Goal: Use online tool/utility: Use online tool/utility

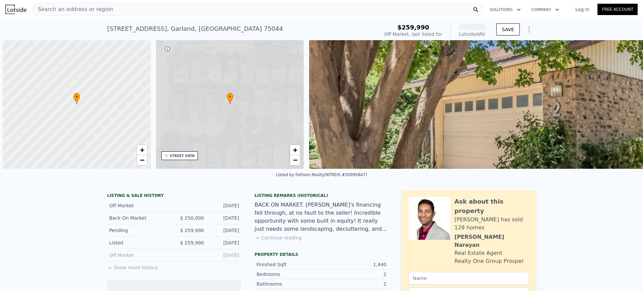
scroll to position [0, 3]
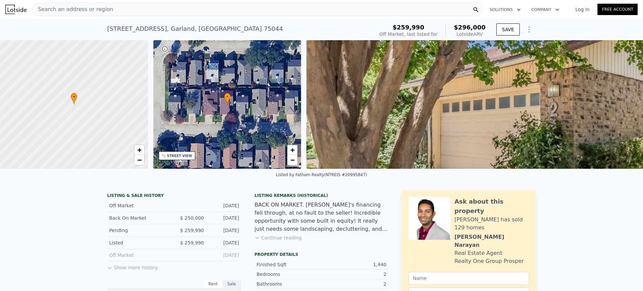
click at [96, 11] on span "Search an address or region" at bounding box center [72, 9] width 81 height 8
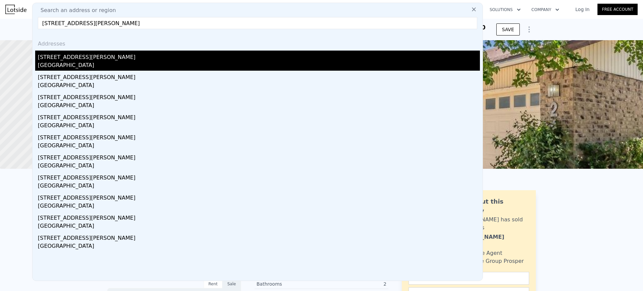
type input "[STREET_ADDRESS][PERSON_NAME]"
click at [70, 57] on div "[STREET_ADDRESS][PERSON_NAME]" at bounding box center [259, 56] width 442 height 11
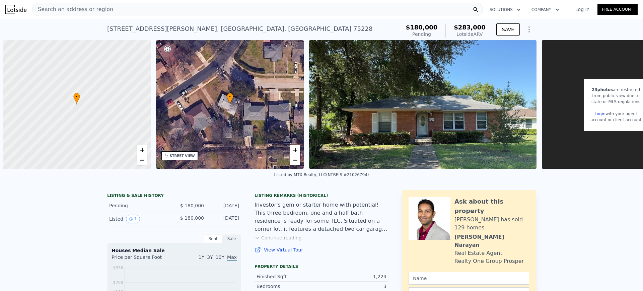
scroll to position [0, 3]
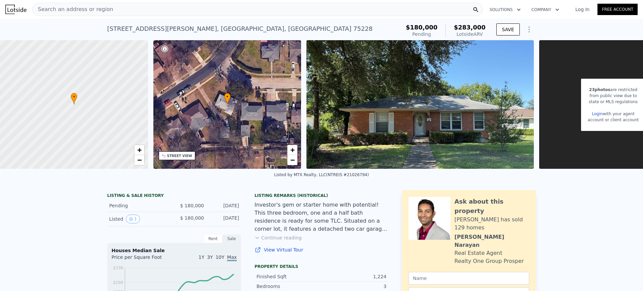
click at [239, 10] on div "Search an address or region" at bounding box center [257, 9] width 451 height 13
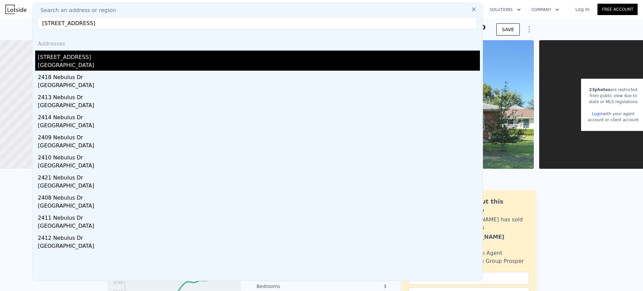
type input "[STREET_ADDRESS]"
click at [80, 55] on div "[STREET_ADDRESS]" at bounding box center [259, 56] width 442 height 11
type input "2"
type input "2.5"
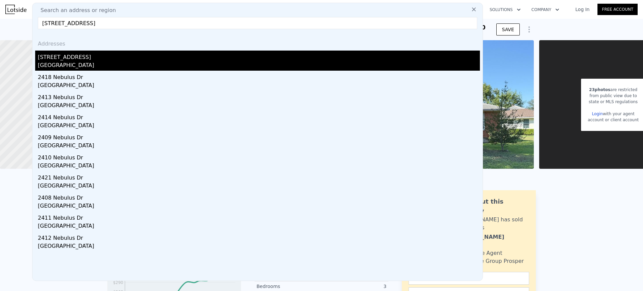
type input "1039"
type input "1810"
type input "3484.8"
type input "5706.360000000001"
type input "$ 296,000"
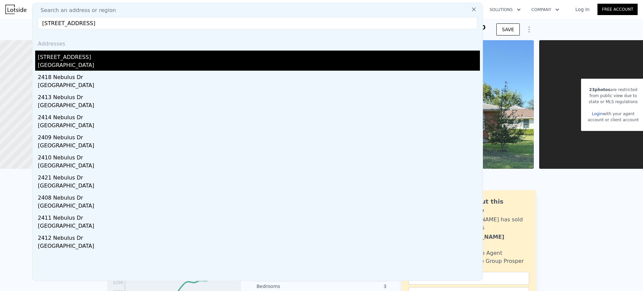
type input "$ 13,662"
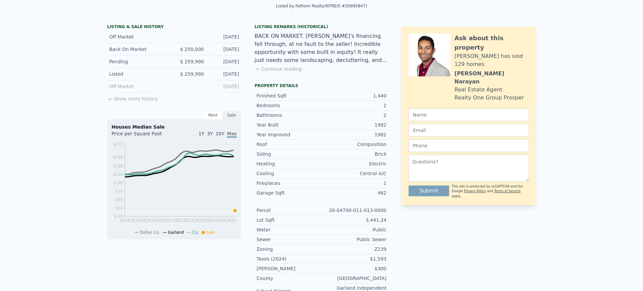
scroll to position [2, 0]
